Goal: Book appointment/travel/reservation

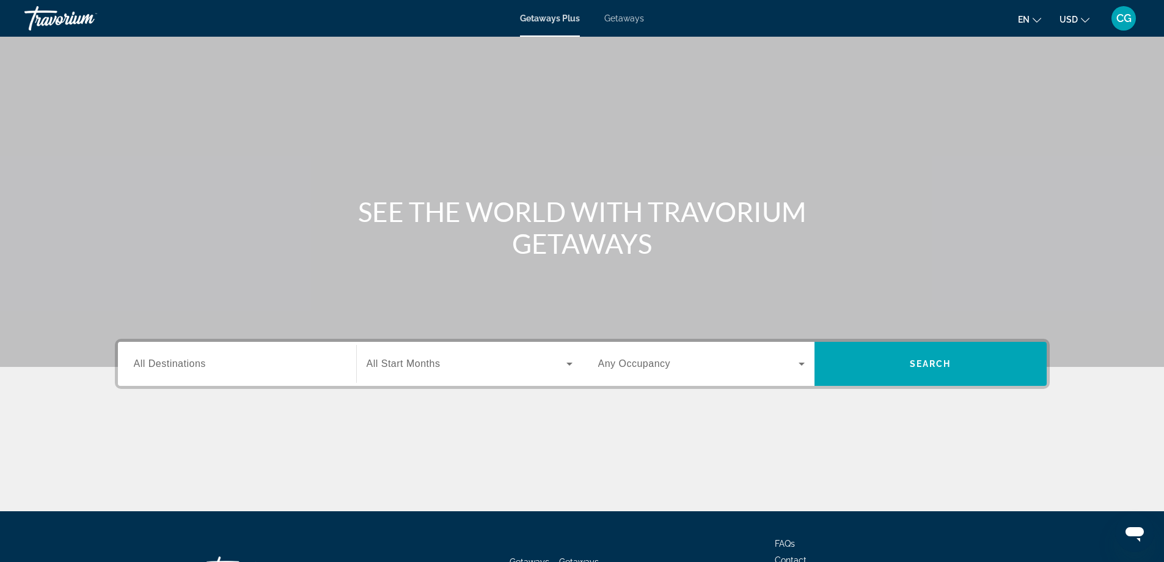
click at [224, 370] on input "Destination All Destinations" at bounding box center [237, 364] width 207 height 15
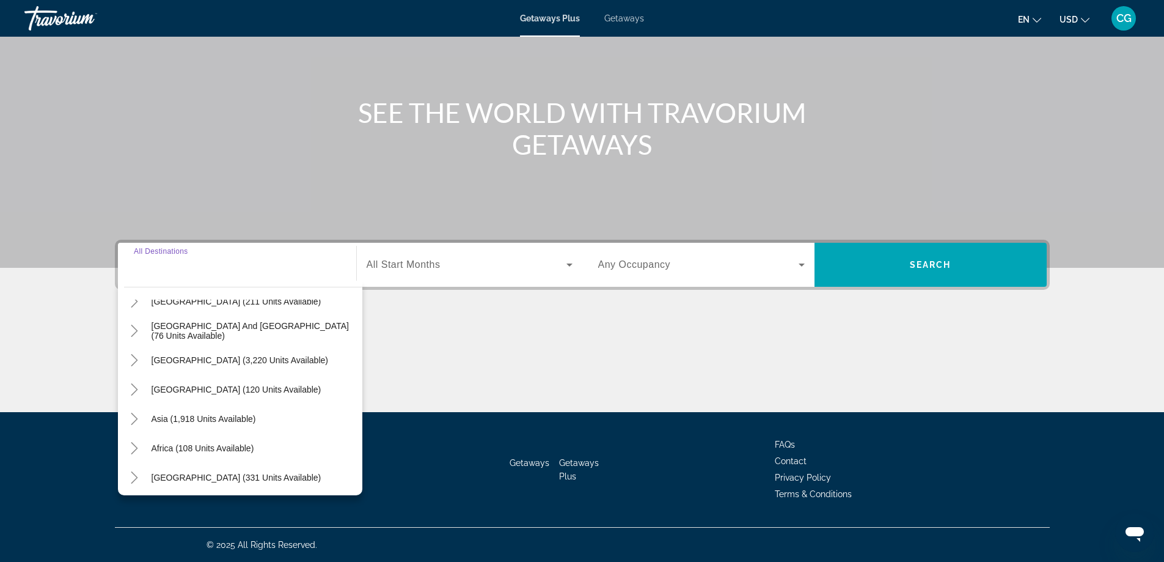
scroll to position [198, 0]
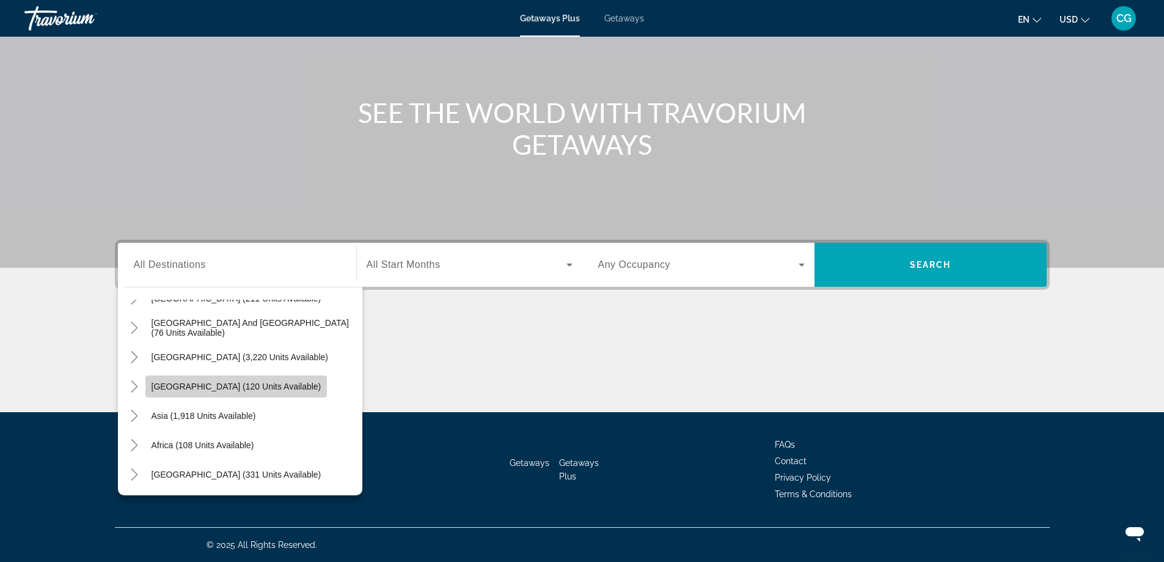
click at [248, 392] on span "Search widget" at bounding box center [236, 386] width 182 height 29
type input "**********"
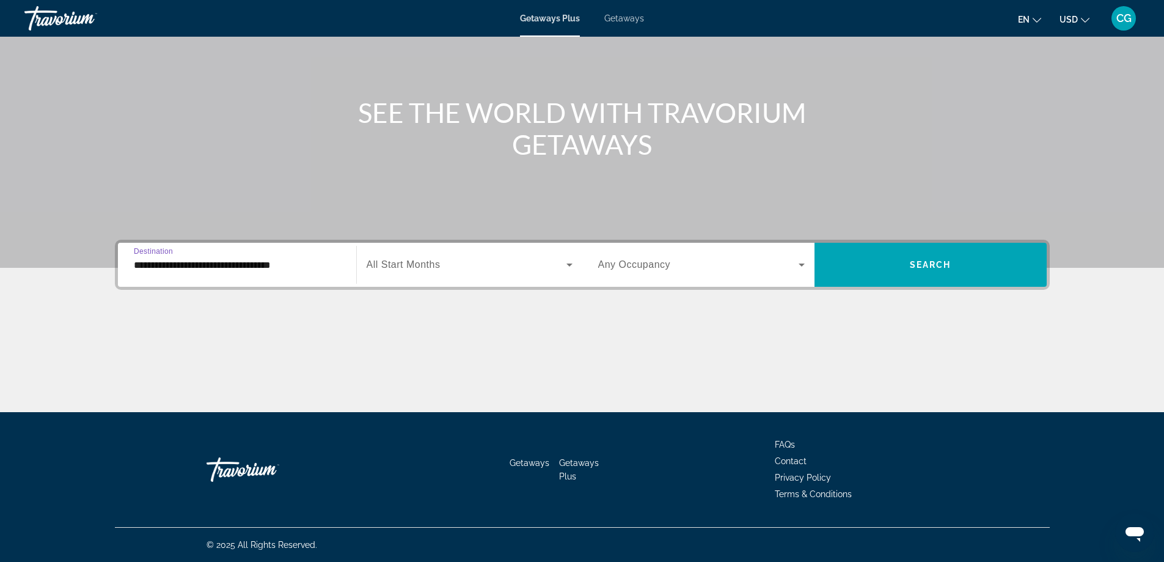
click at [565, 270] on icon "Search widget" at bounding box center [569, 264] width 15 height 15
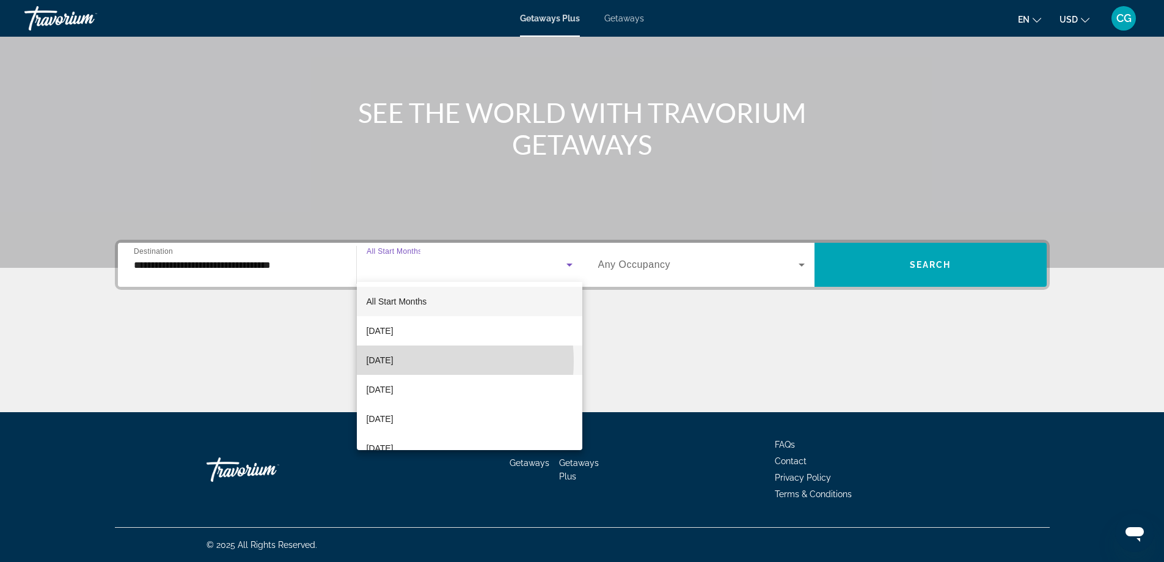
click at [394, 361] on span "[DATE]" at bounding box center [380, 360] width 27 height 15
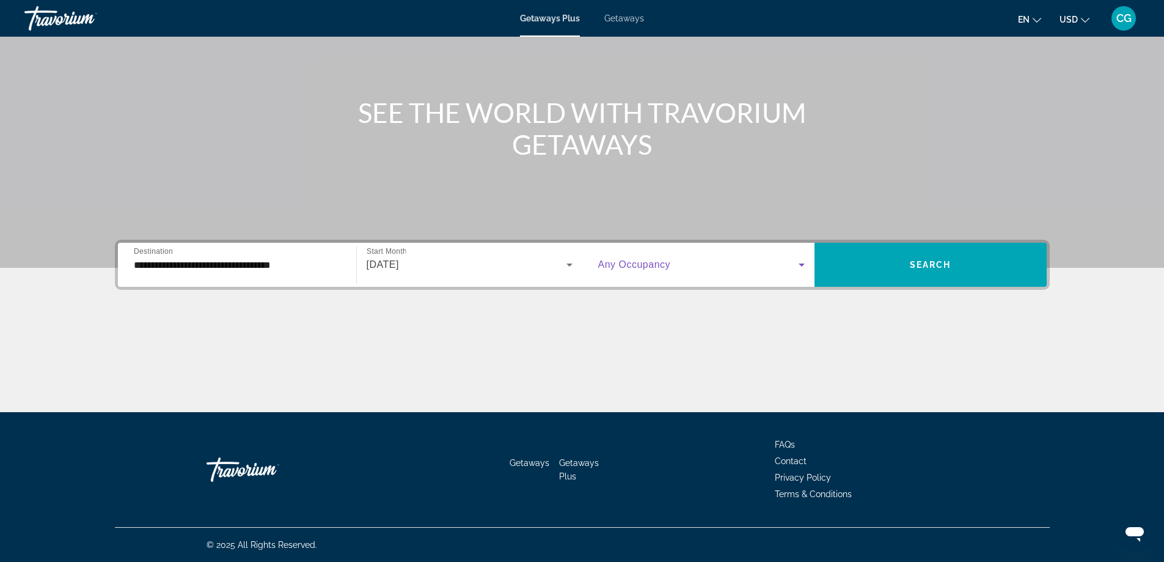
click at [794, 266] on div "Search widget" at bounding box center [701, 264] width 207 height 15
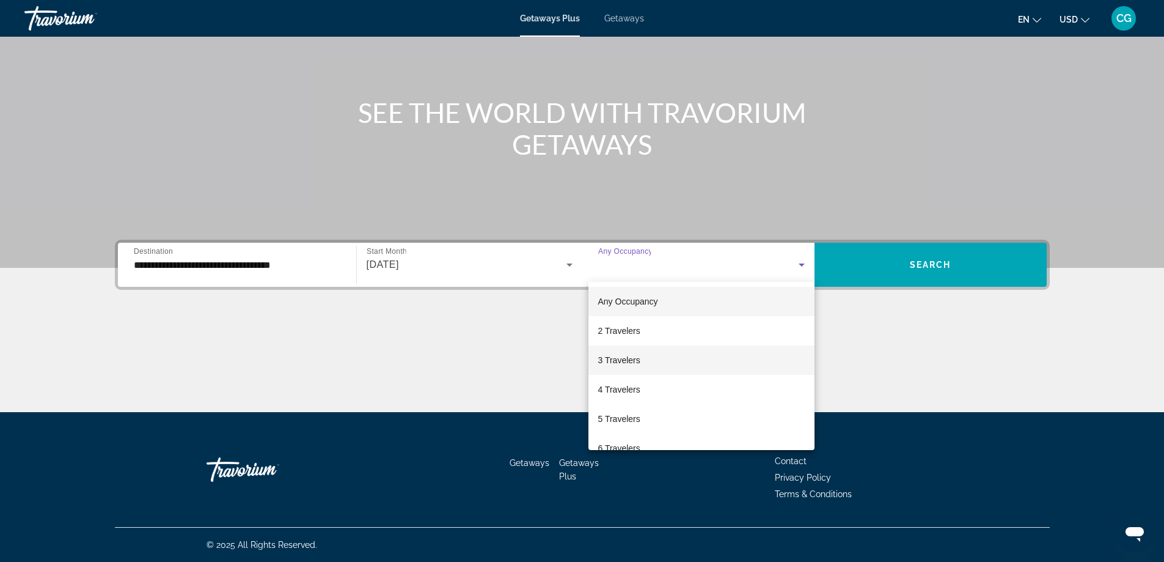
click at [618, 362] on span "3 Travelers" at bounding box center [619, 360] width 42 height 15
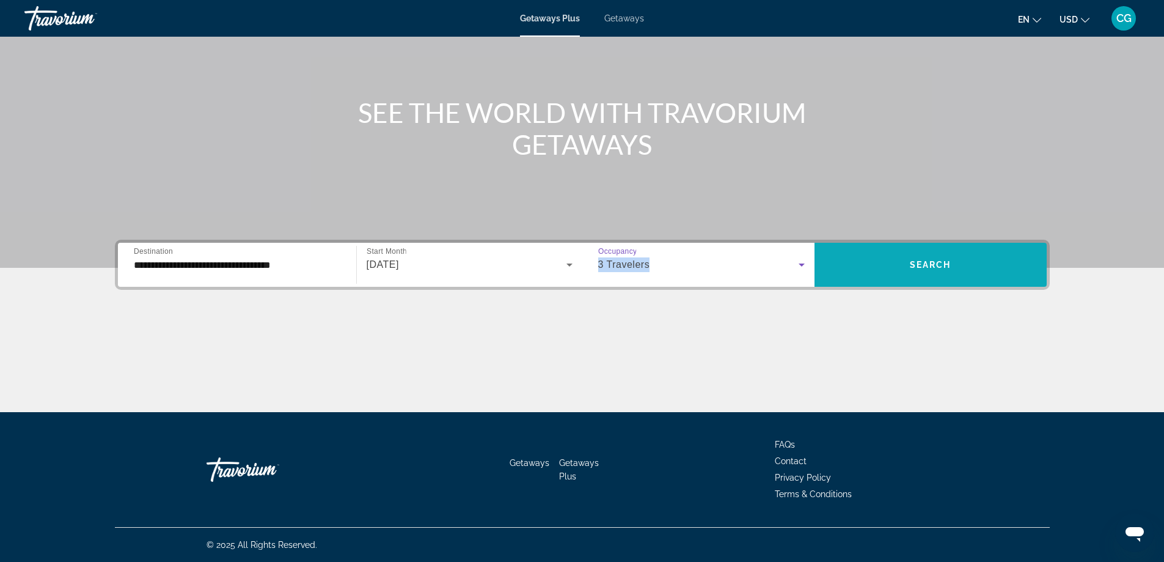
click at [949, 279] on button "Search" at bounding box center [931, 265] width 232 height 44
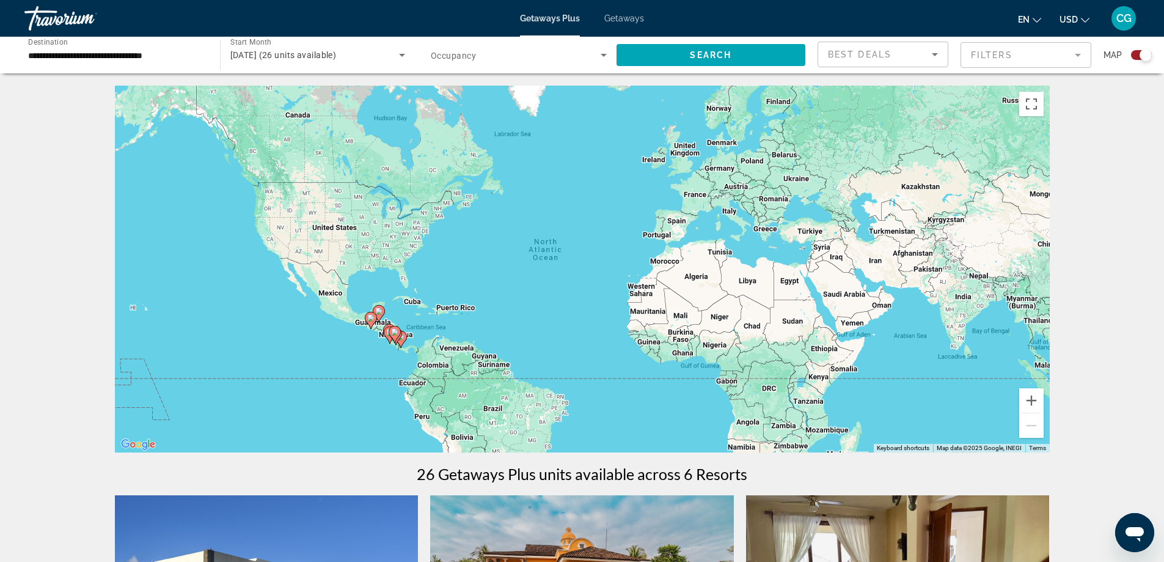
click at [393, 334] on image "Main content" at bounding box center [394, 331] width 7 height 7
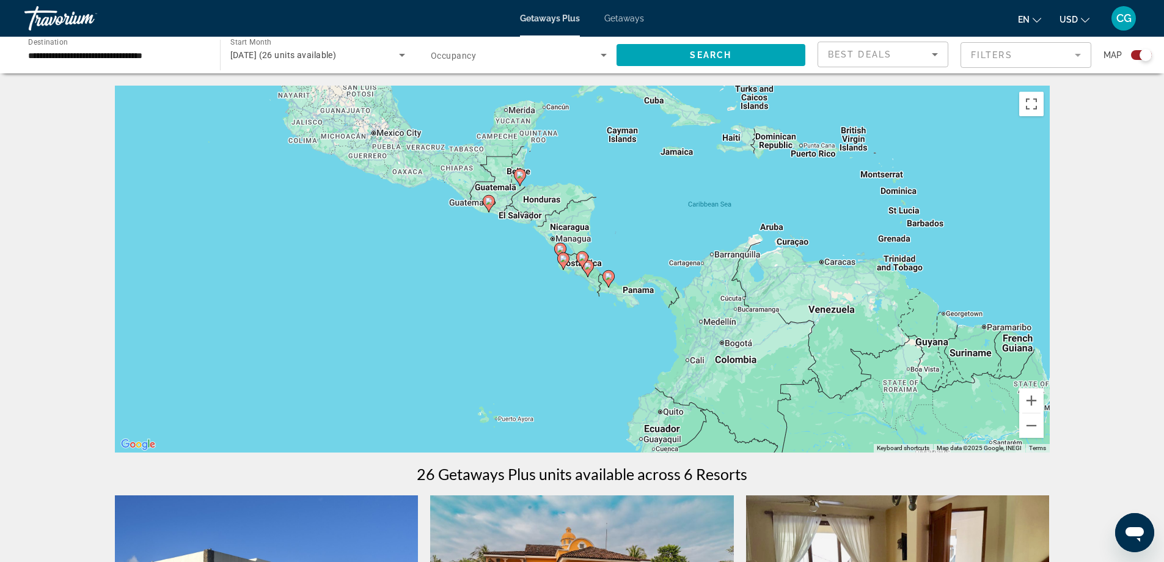
click at [581, 261] on icon "Main content" at bounding box center [581, 260] width 11 height 16
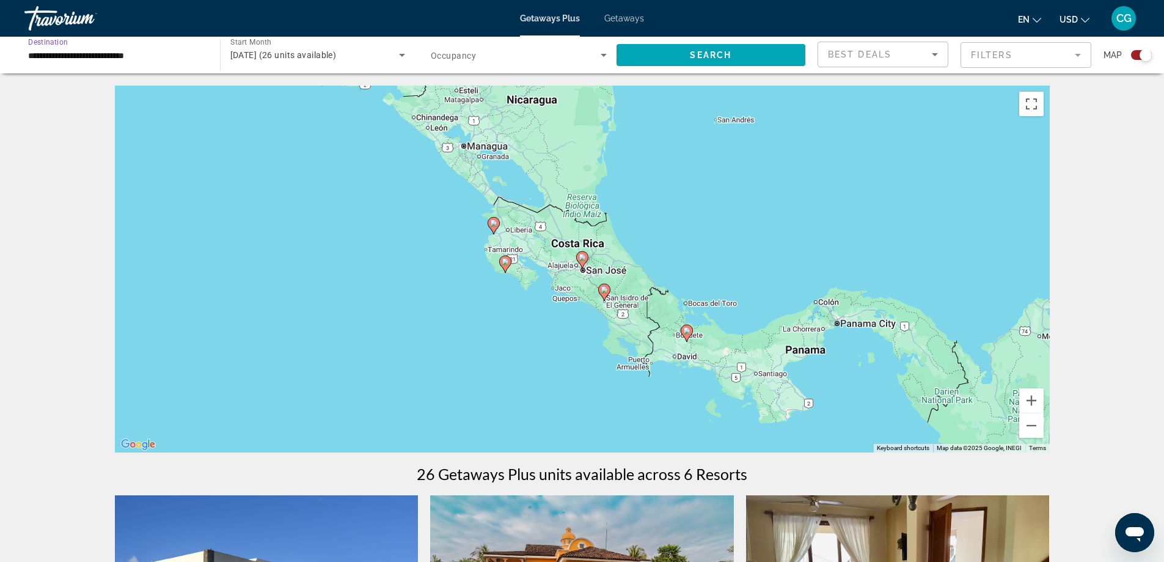
click at [173, 54] on input "**********" at bounding box center [116, 55] width 176 height 15
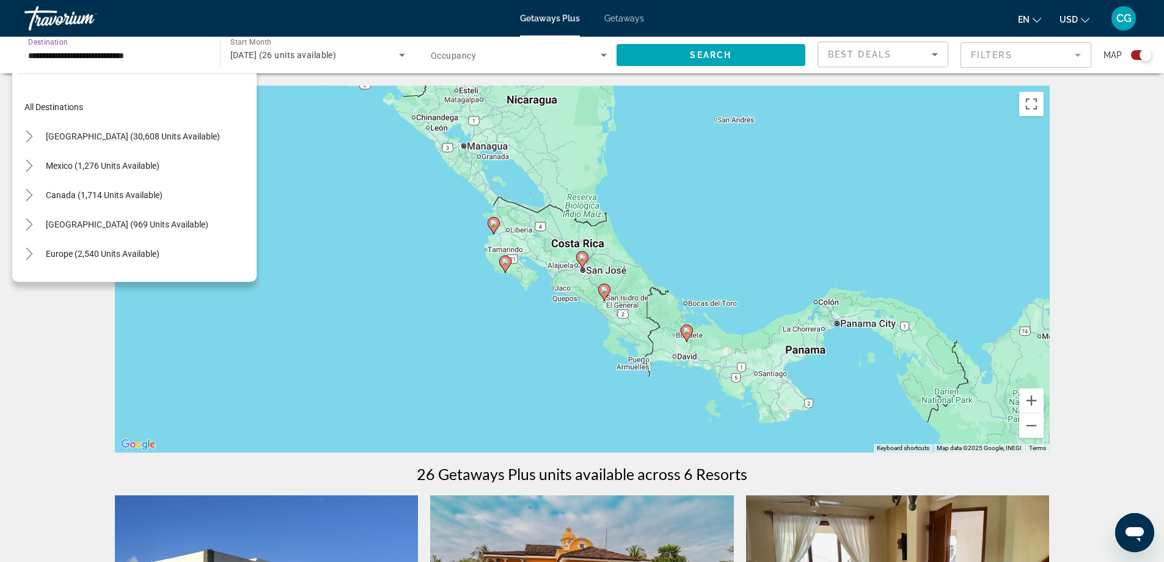
scroll to position [219, 0]
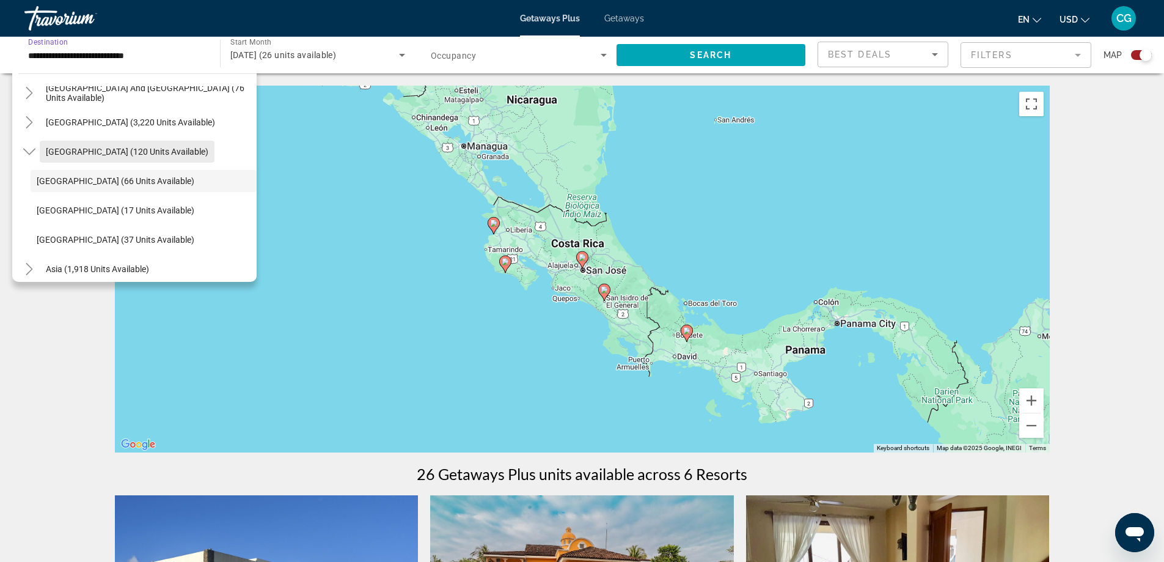
click at [154, 150] on span "[GEOGRAPHIC_DATA] (120 units available)" at bounding box center [127, 152] width 163 height 10
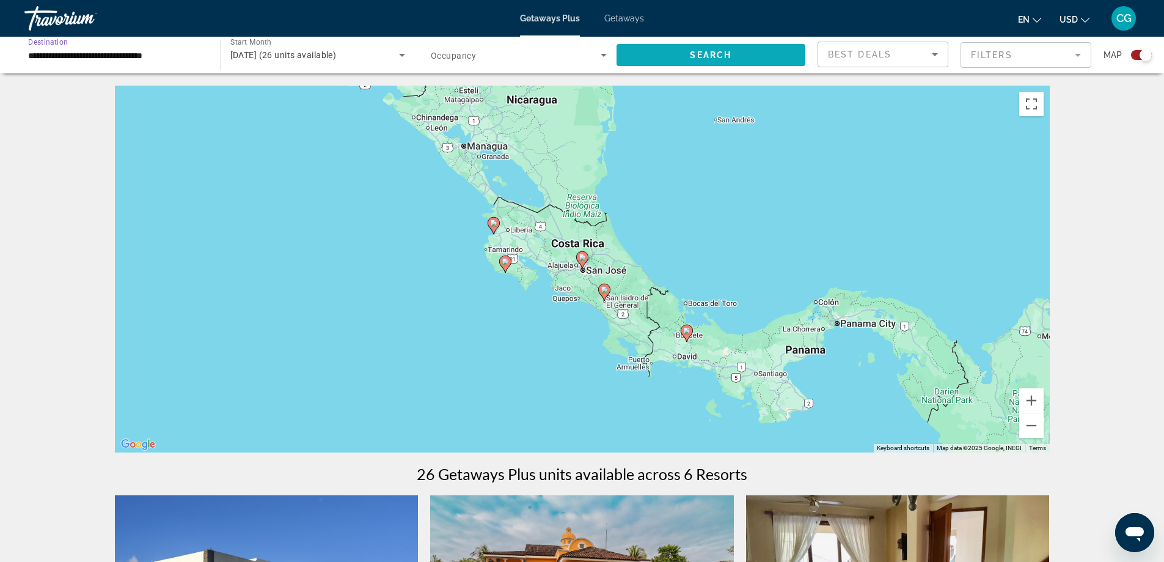
click at [699, 54] on span "Search" at bounding box center [711, 55] width 42 height 10
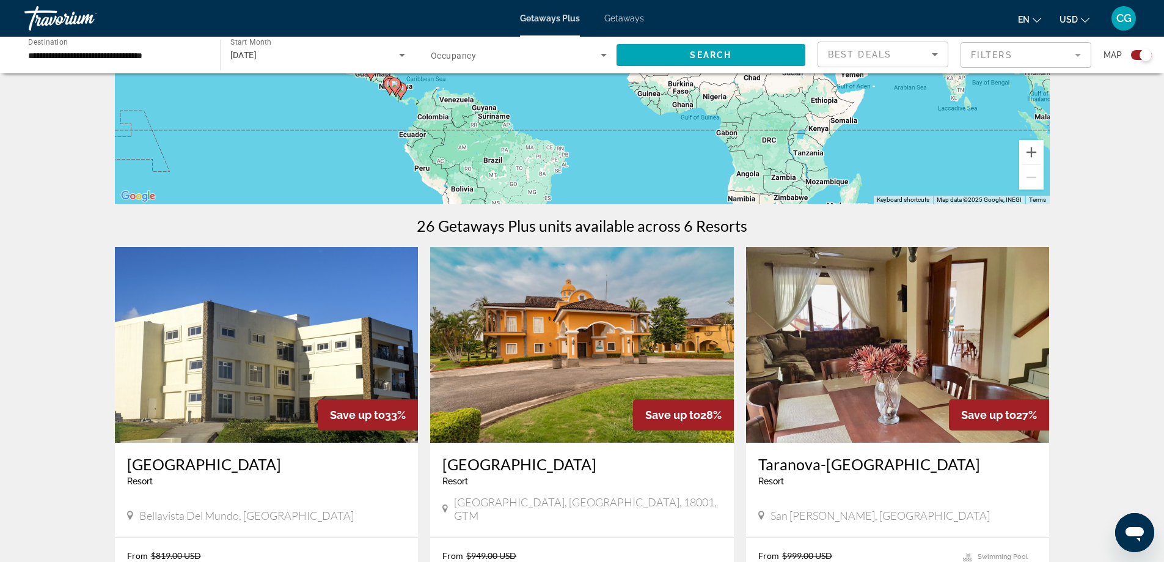
scroll to position [0, 0]
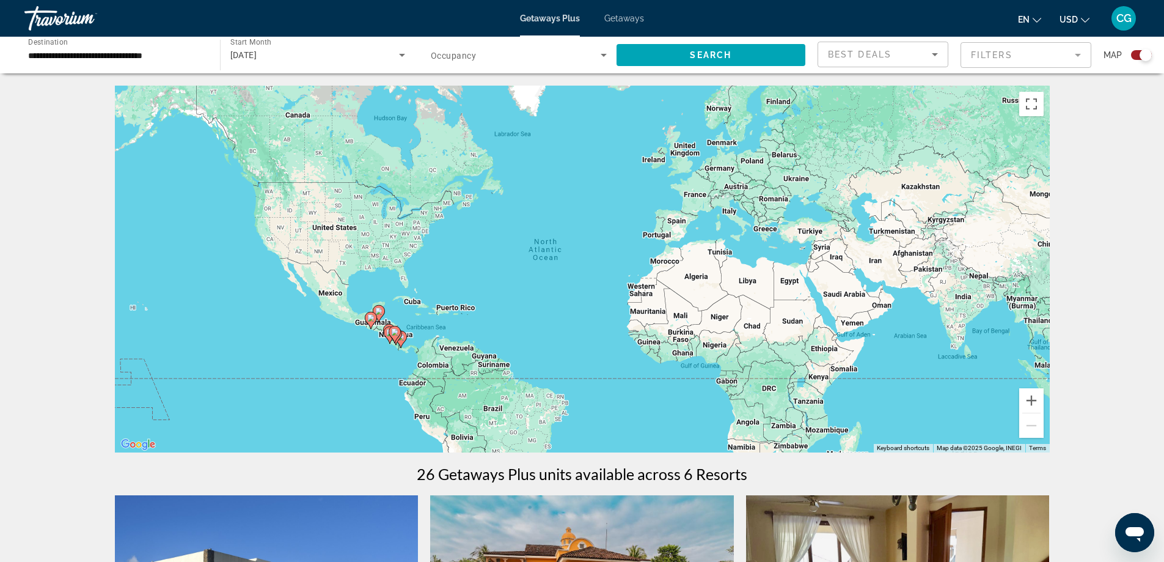
click at [211, 61] on div "**********" at bounding box center [116, 55] width 196 height 35
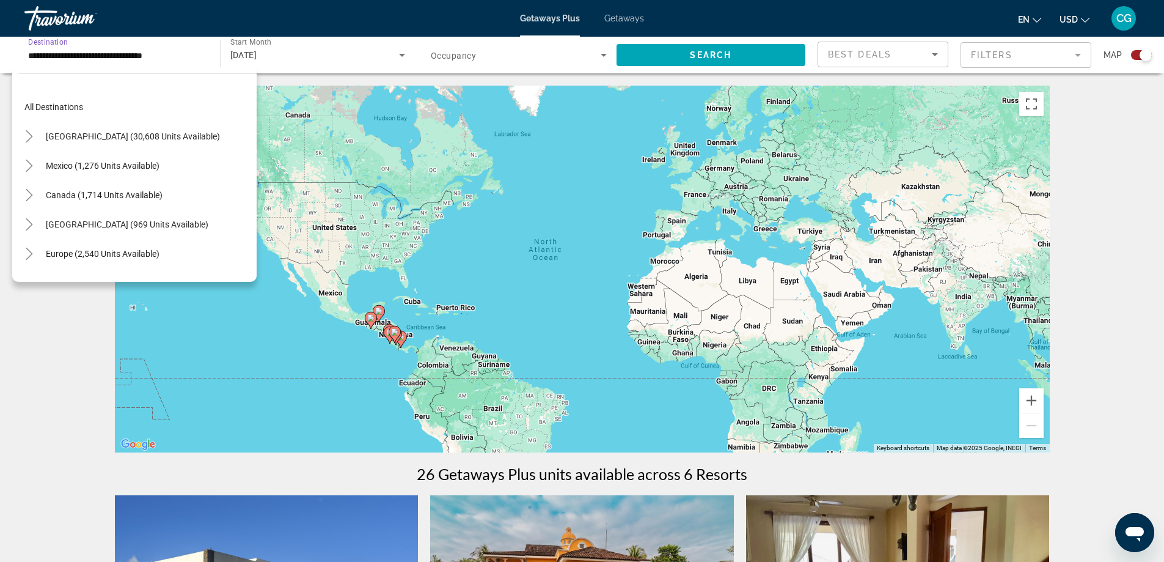
scroll to position [190, 0]
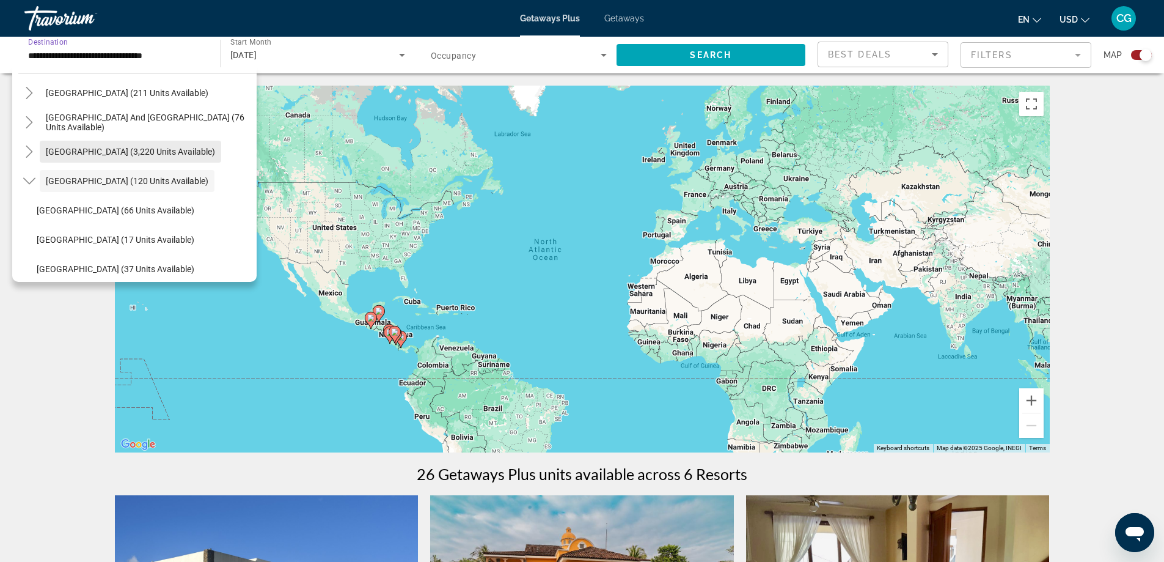
click at [145, 152] on span "[GEOGRAPHIC_DATA] (3,220 units available)" at bounding box center [130, 152] width 169 height 10
type input "**********"
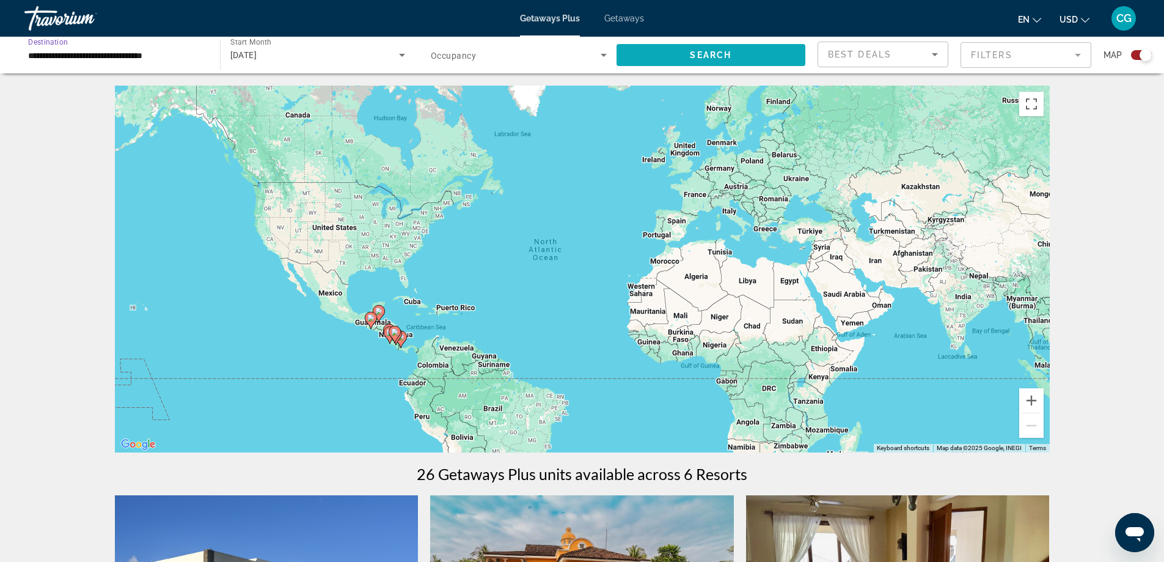
click at [700, 64] on span "Search widget" at bounding box center [711, 54] width 189 height 29
